Goal: Feedback & Contribution: Contribute content

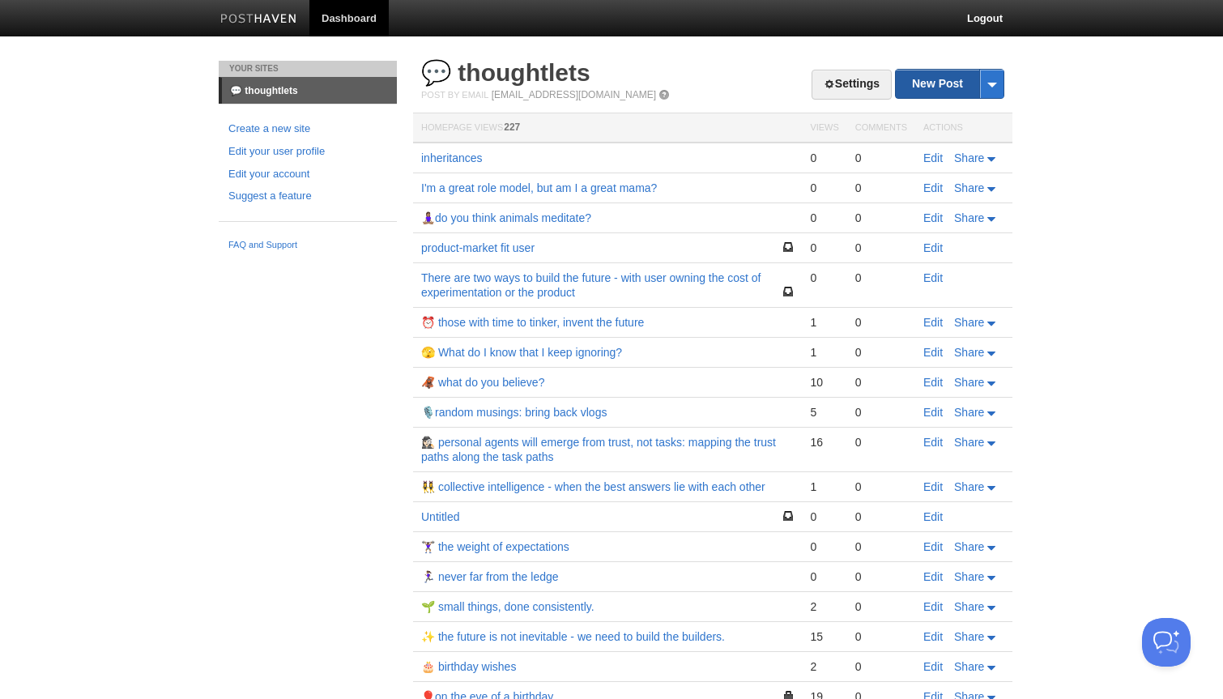
click at [933, 81] on link "New Post" at bounding box center [949, 84] width 108 height 28
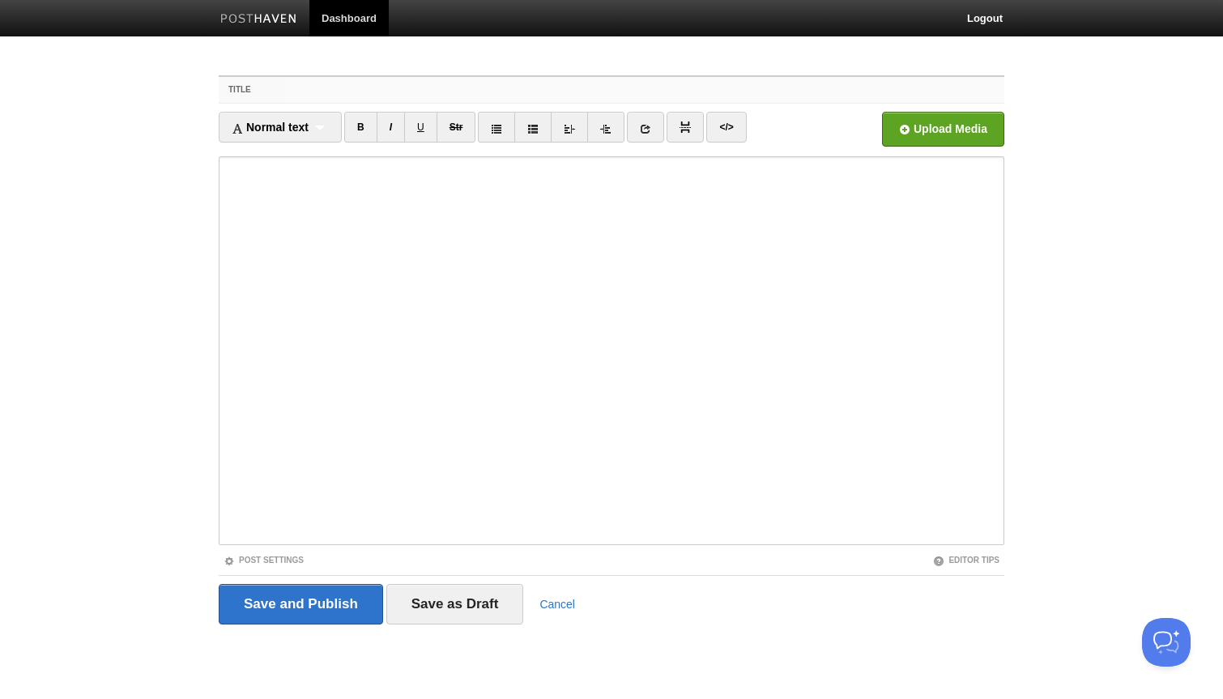
click at [302, 86] on input "Title" at bounding box center [644, 90] width 720 height 26
paste input "My job is not to keep my company alive. It’s to figure out how to kill it."
click at [223, 215] on iframe at bounding box center [611, 350] width 785 height 389
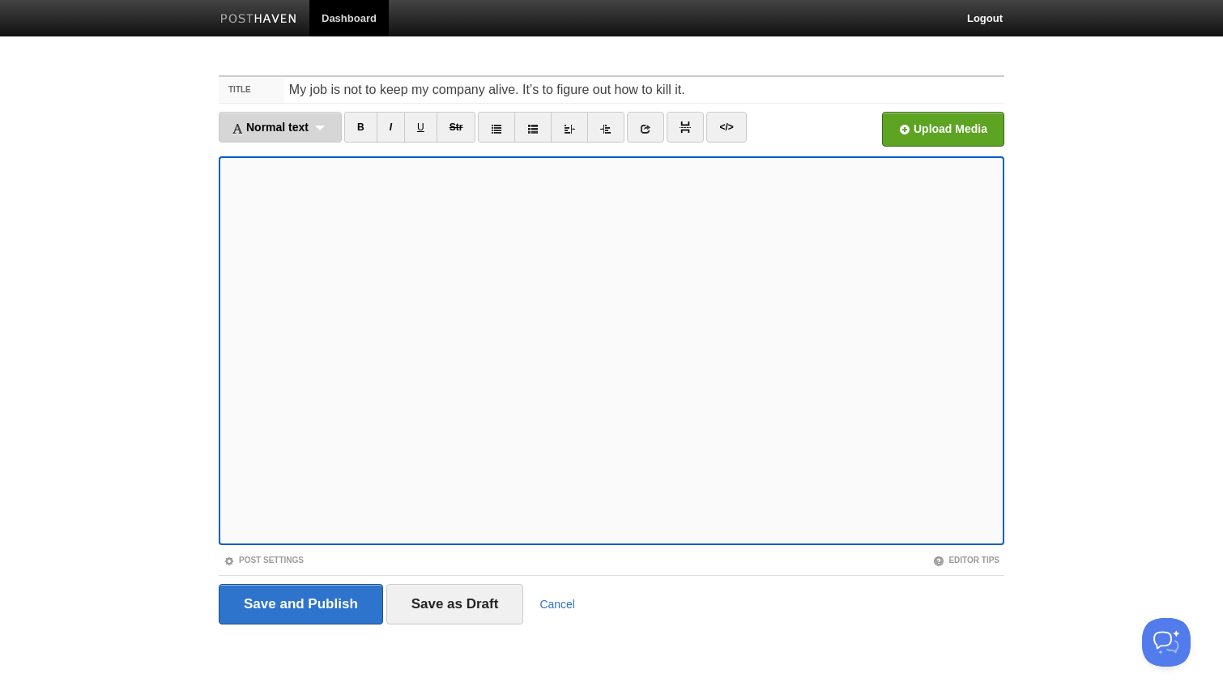
click at [272, 130] on span "Normal text" at bounding box center [270, 127] width 77 height 13
click at [283, 164] on link "Normal text" at bounding box center [279, 155] width 121 height 24
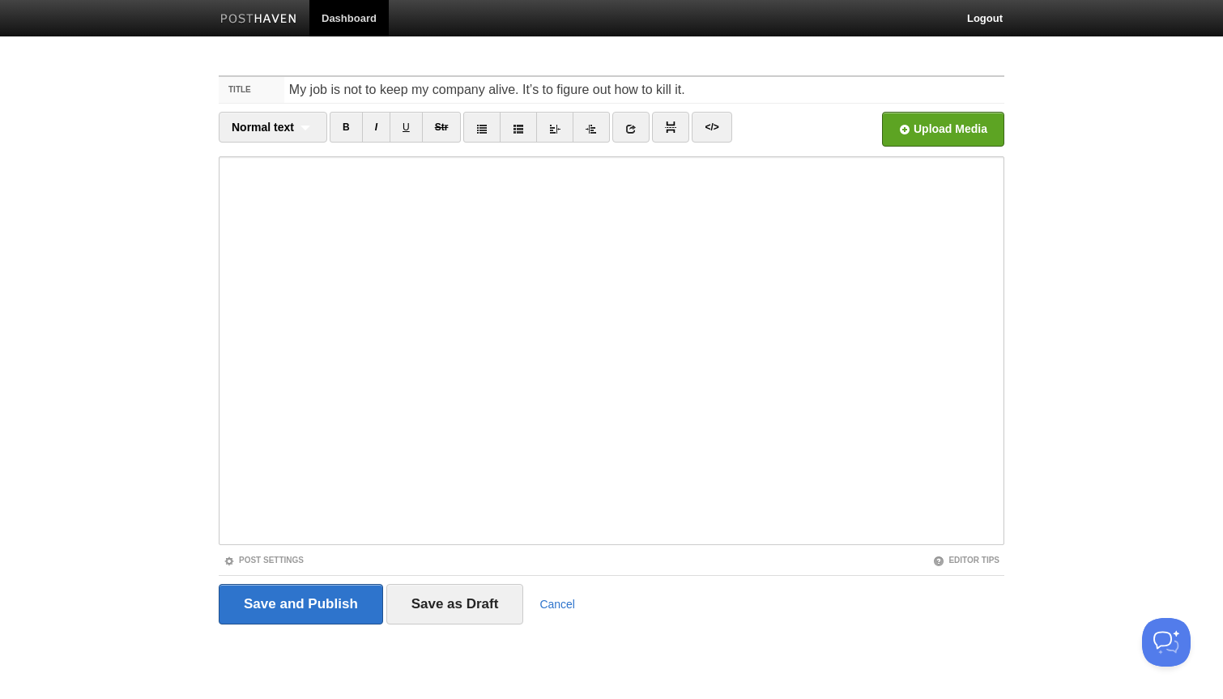
click at [223, 199] on iframe at bounding box center [611, 350] width 785 height 389
click at [291, 90] on input "My job is not to keep my company alive. It’s to figure out how to kill it." at bounding box center [644, 90] width 720 height 26
type input "💀 My job is not to keep my company alive. It’s to figure out how to kill it."
click at [305, 604] on input "Save and Publish" at bounding box center [301, 604] width 164 height 40
